Goal: Contribute content: Contribute content

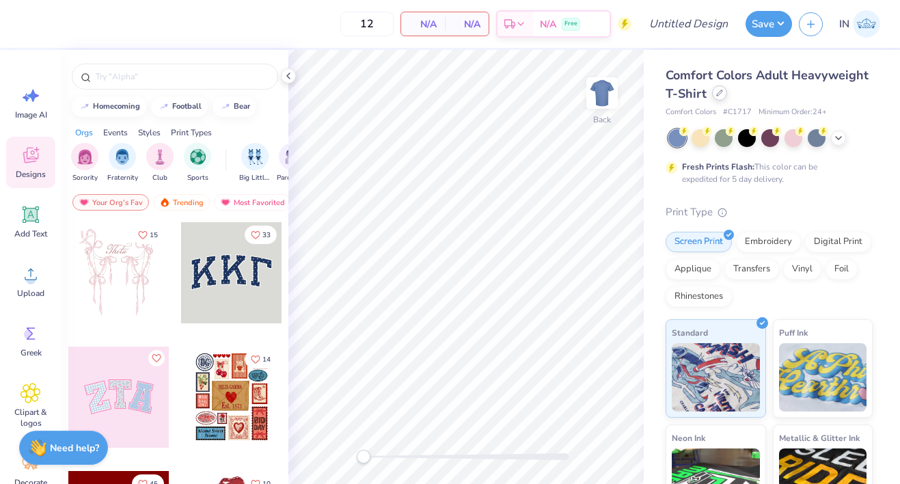
click at [721, 94] on div at bounding box center [719, 92] width 15 height 15
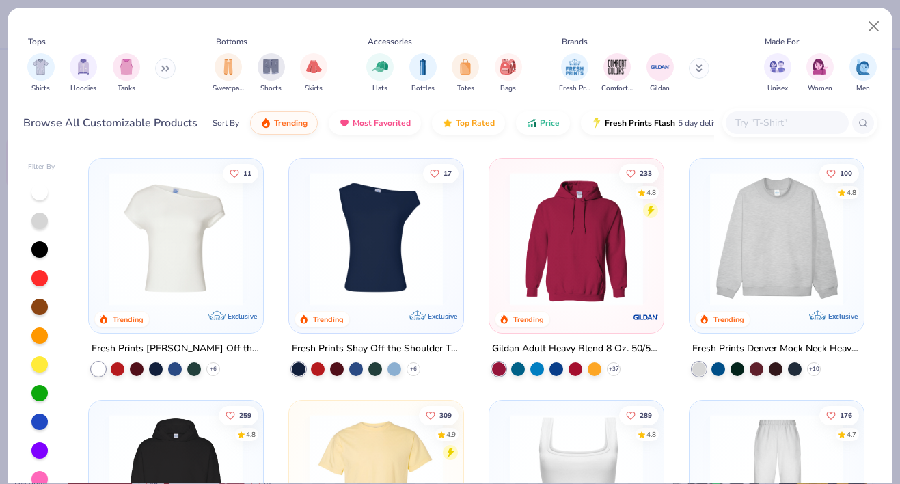
click at [775, 122] on input "text" at bounding box center [786, 123] width 105 height 16
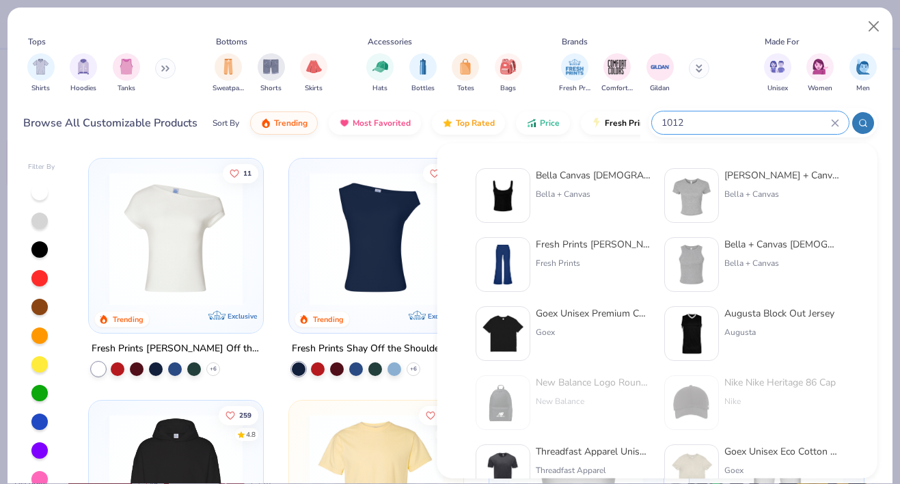
type input "1012"
click at [579, 180] on div "Bella Canvas [DEMOGRAPHIC_DATA]' Micro Ribbed Scoop Tank" at bounding box center [593, 175] width 115 height 14
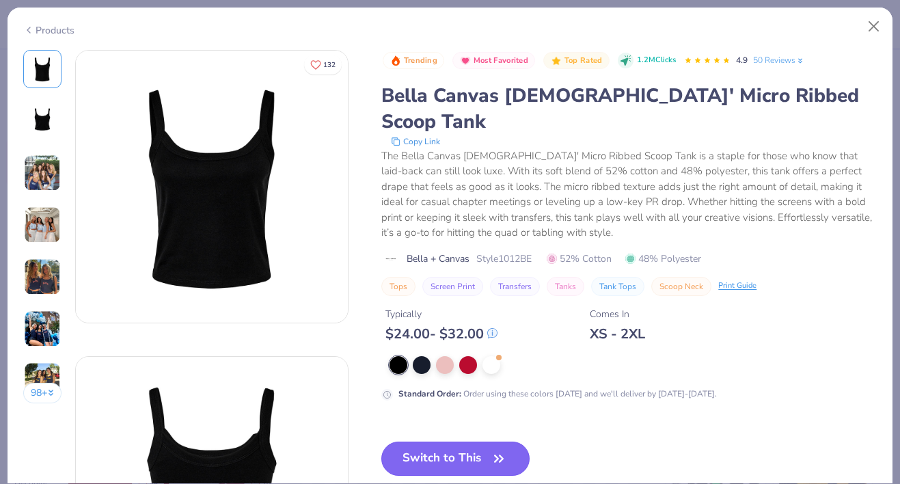
click at [473, 441] on button "Switch to This" at bounding box center [455, 458] width 148 height 34
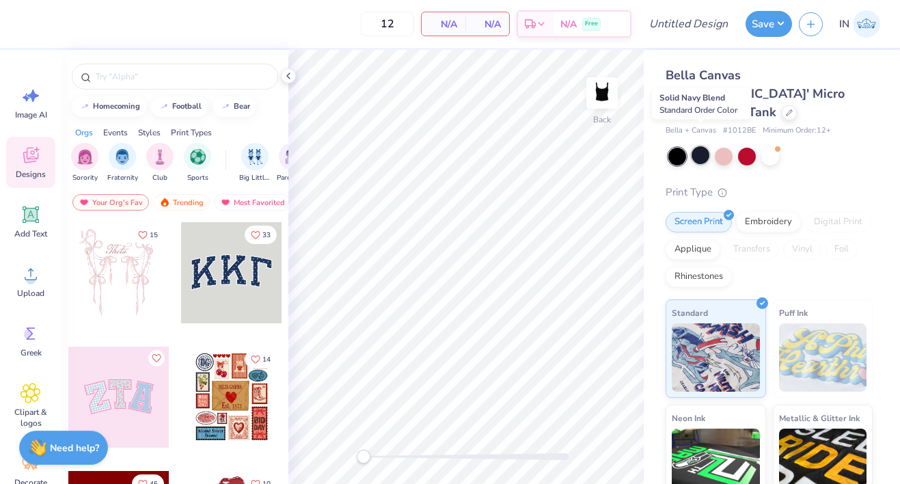
click at [695, 146] on div at bounding box center [700, 155] width 18 height 18
click at [36, 283] on icon at bounding box center [30, 274] width 20 height 20
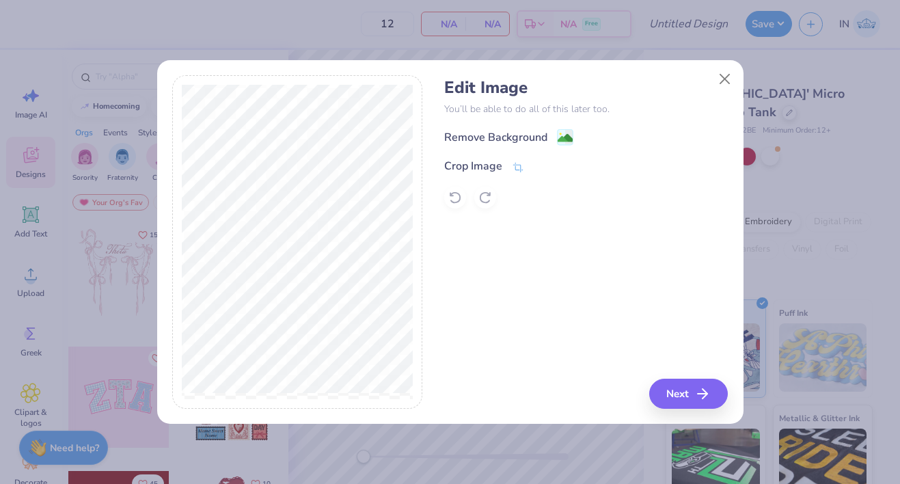
click at [574, 138] on div "Remove Background" at bounding box center [585, 136] width 283 height 17
click at [555, 135] on div "Remove Background" at bounding box center [508, 138] width 129 height 17
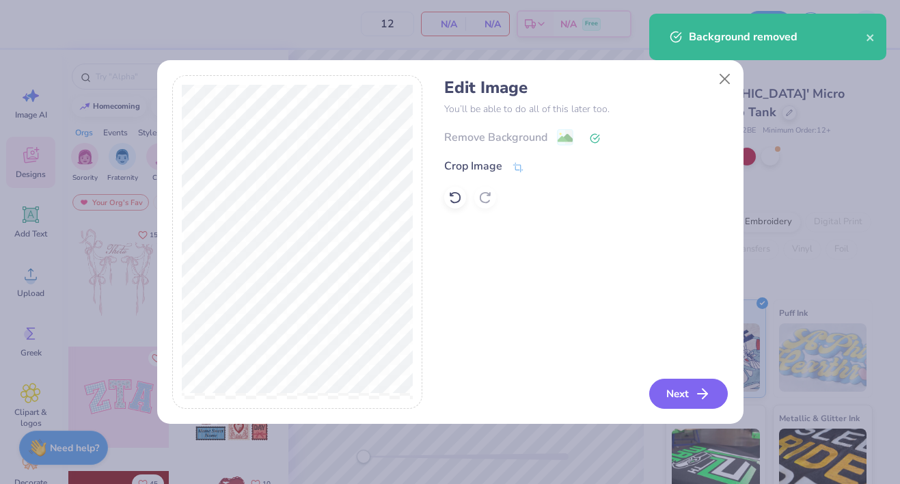
click at [699, 393] on icon "button" at bounding box center [702, 393] width 16 height 16
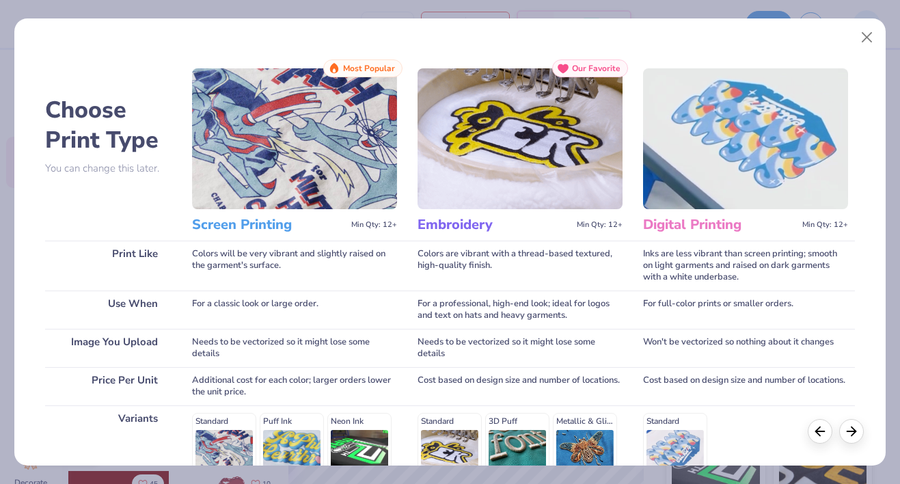
scroll to position [197, 0]
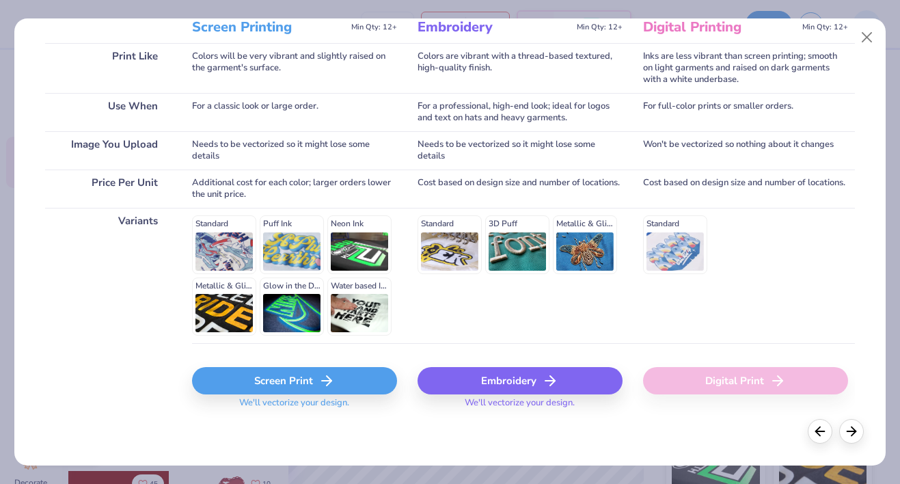
click at [320, 382] on icon at bounding box center [326, 380] width 16 height 16
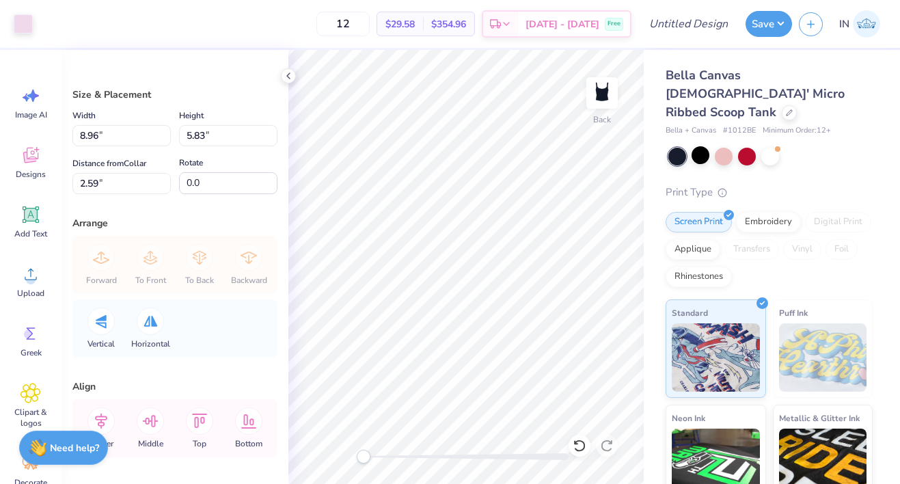
type input "7.04"
type input "4.58"
type input "3.84"
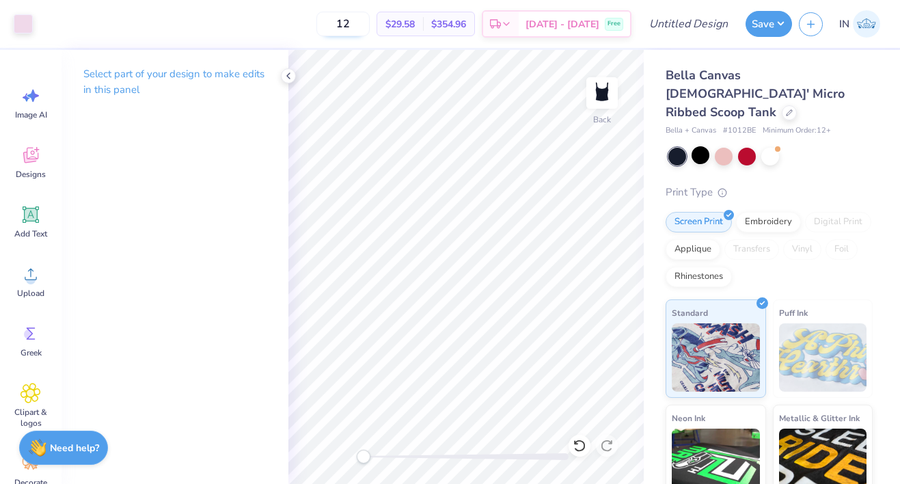
click at [370, 23] on input "12" at bounding box center [342, 24] width 53 height 25
type input "1"
type input "48"
click at [688, 29] on input "Design Title" at bounding box center [704, 23] width 67 height 27
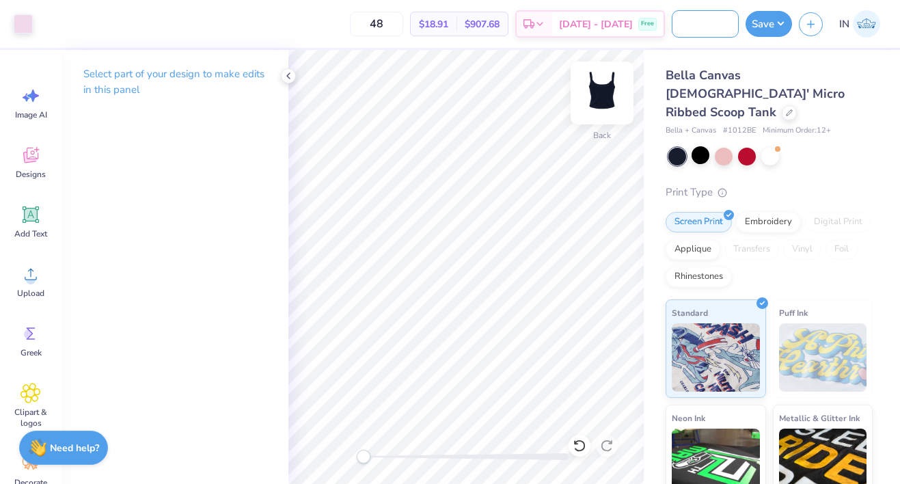
type input "DG Philanthropy 3"
click at [761, 23] on button "Save" at bounding box center [768, 22] width 46 height 26
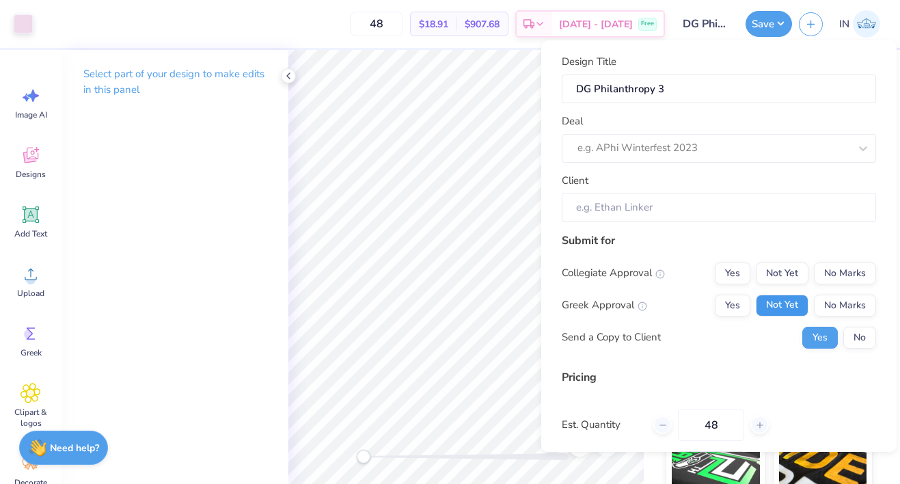
click at [783, 294] on button "Not Yet" at bounding box center [781, 305] width 53 height 22
click at [842, 277] on button "No Marks" at bounding box center [845, 273] width 62 height 22
type input "$18.91"
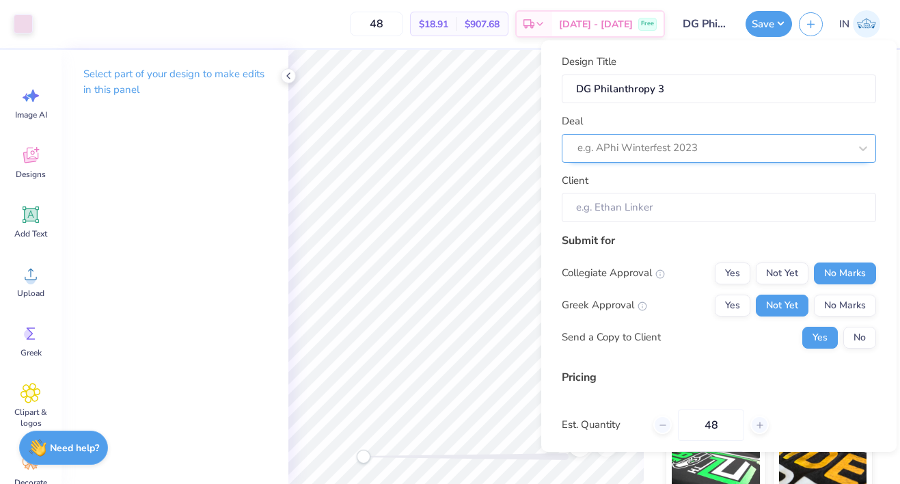
click at [717, 142] on div at bounding box center [713, 148] width 272 height 18
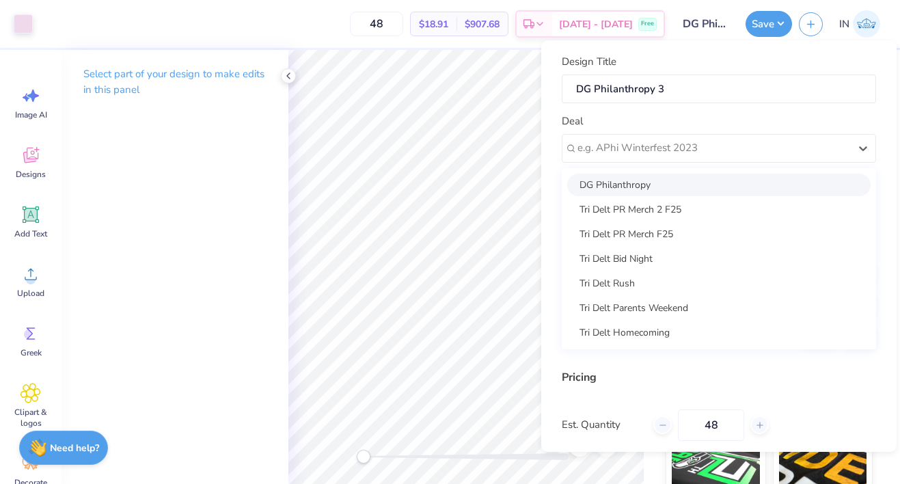
click at [703, 180] on div "DG Philanthropy" at bounding box center [718, 184] width 303 height 23
type input "[PERSON_NAME]"
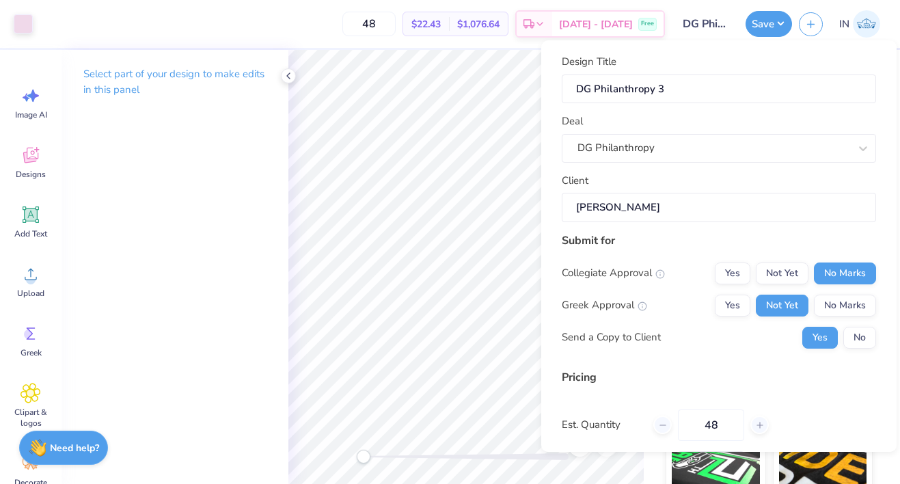
scroll to position [109, 0]
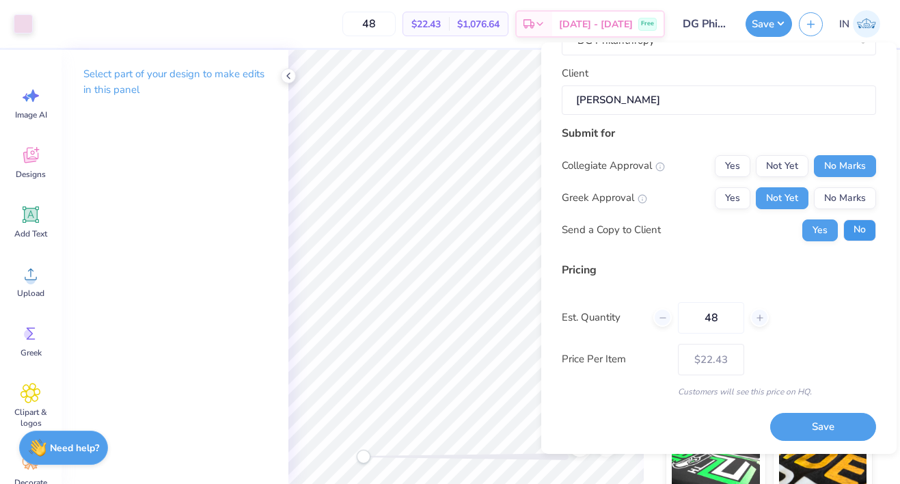
click at [859, 225] on button "No" at bounding box center [859, 230] width 33 height 22
click at [831, 427] on button "Save" at bounding box center [823, 427] width 106 height 28
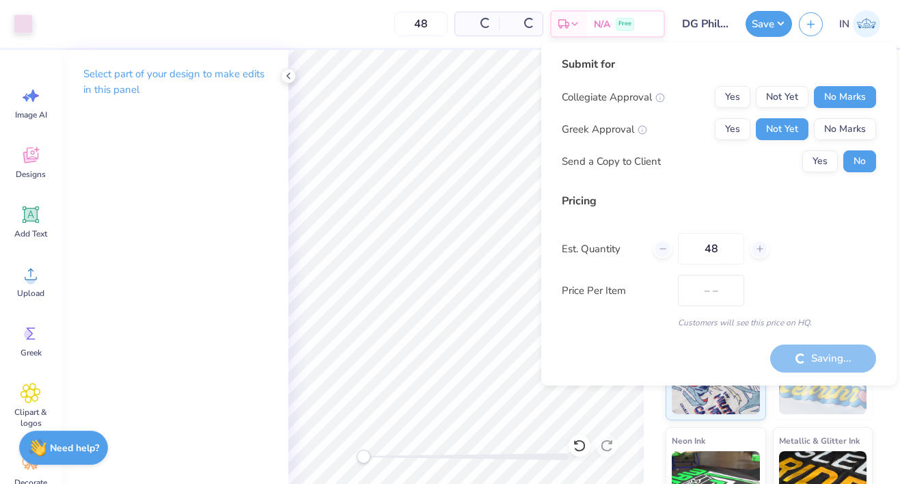
type input "$22.43"
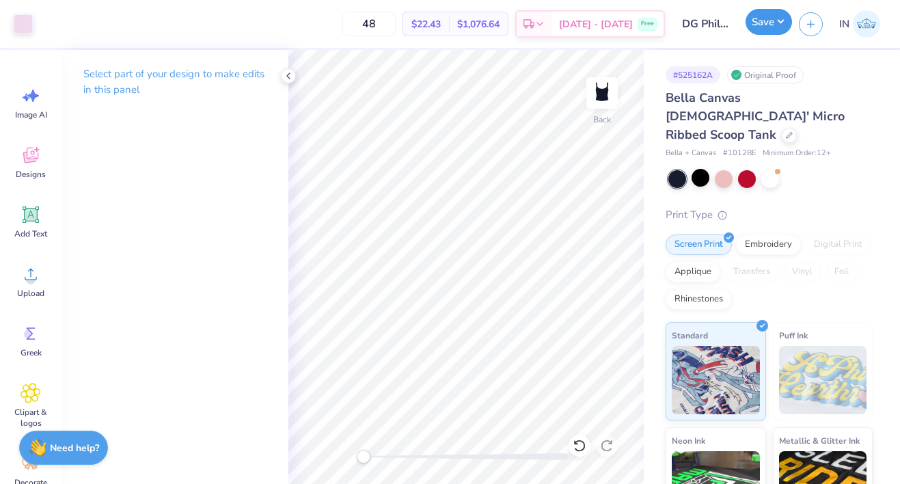
click at [775, 27] on button "Save" at bounding box center [768, 22] width 46 height 26
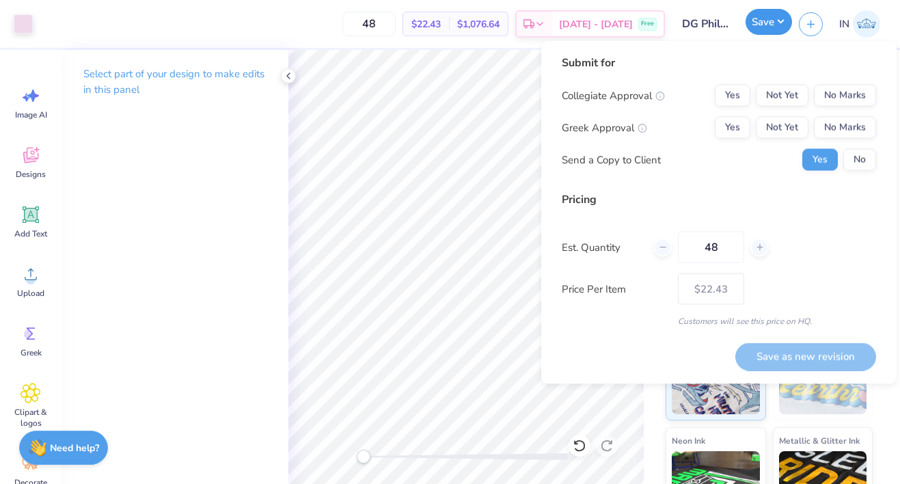
click at [775, 27] on button "Save" at bounding box center [768, 22] width 46 height 26
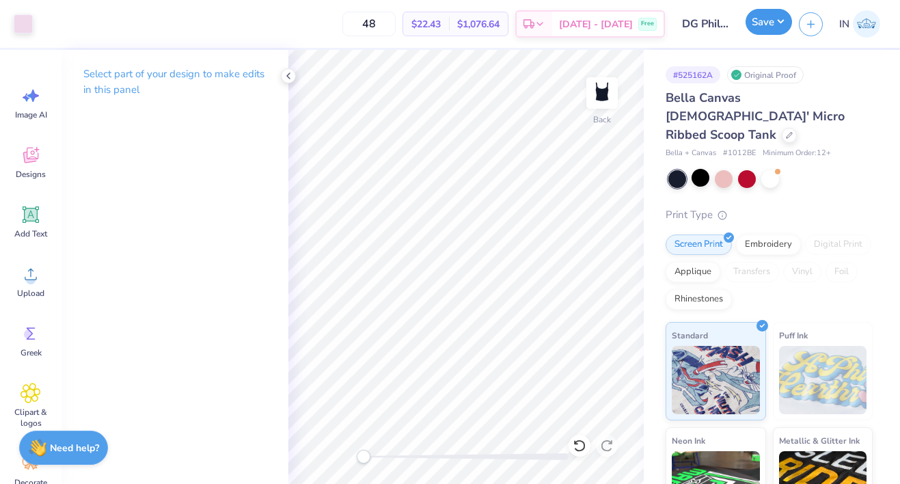
click at [759, 23] on button "Save" at bounding box center [768, 22] width 46 height 26
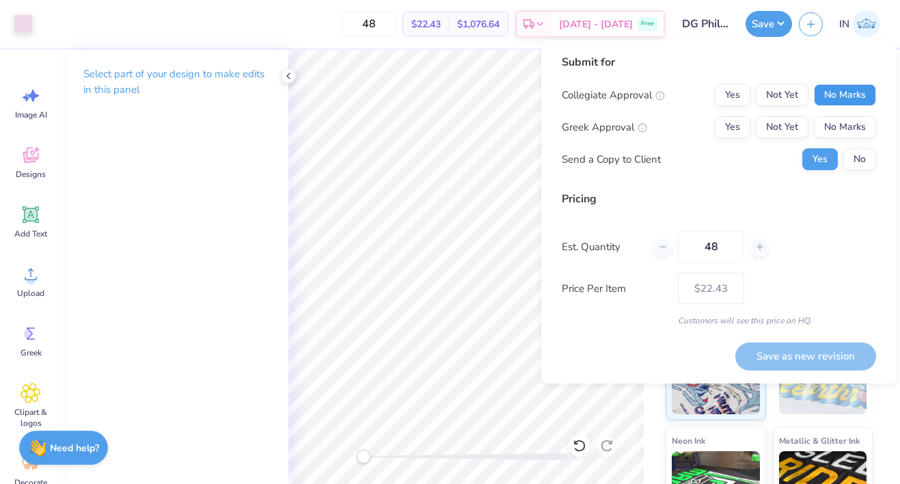
click at [843, 102] on button "No Marks" at bounding box center [845, 95] width 62 height 22
click at [795, 127] on button "Not Yet" at bounding box center [781, 127] width 53 height 22
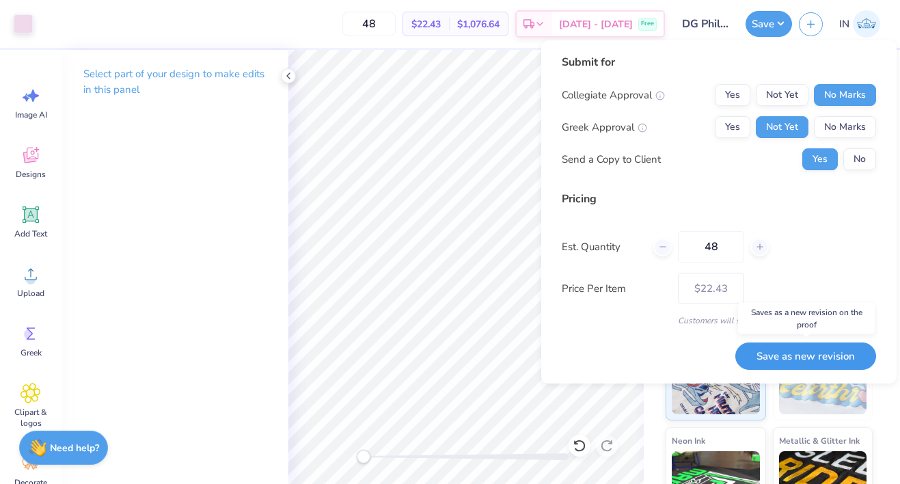
click at [808, 357] on button "Save as new revision" at bounding box center [805, 356] width 141 height 28
type input "$22.43"
